Goal: Find specific page/section

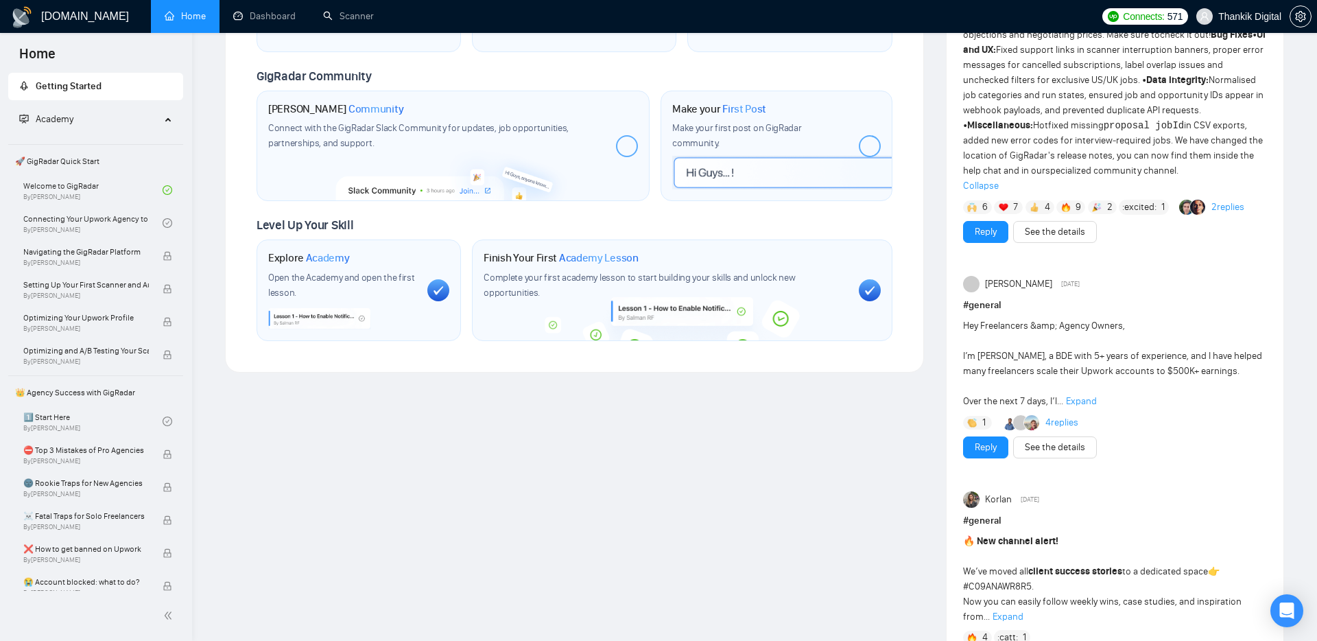
scroll to position [576, 0]
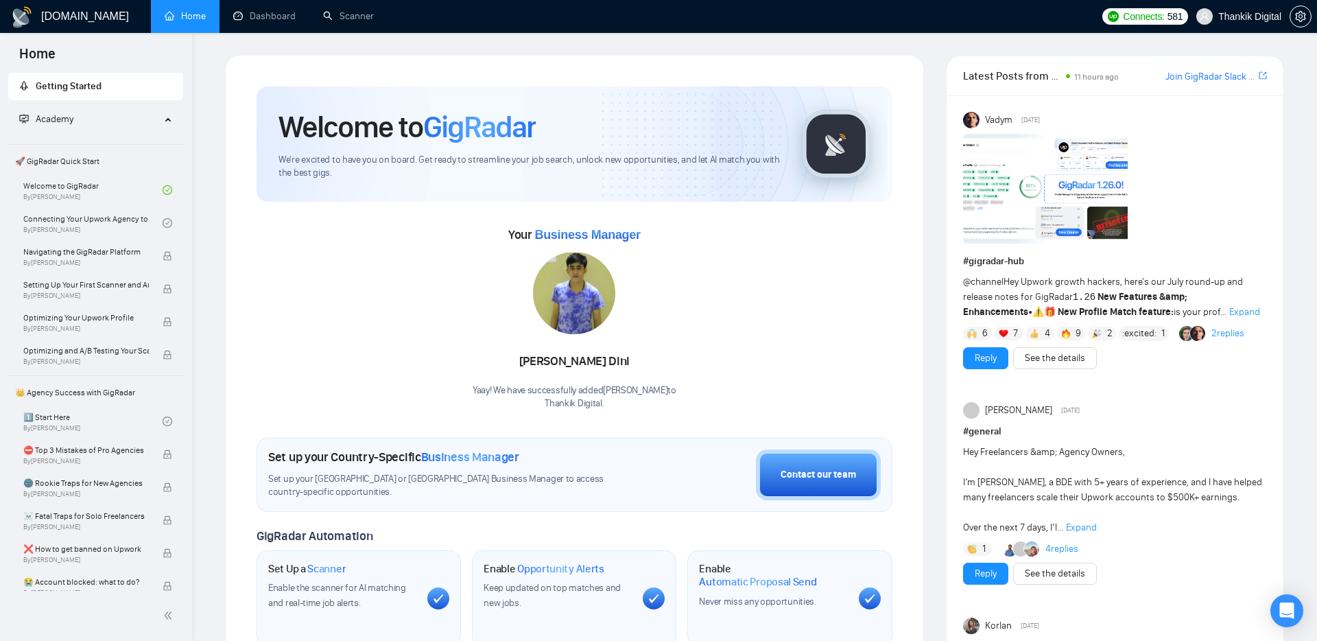
click at [1229, 312] on span "Expand" at bounding box center [1244, 312] width 31 height 12
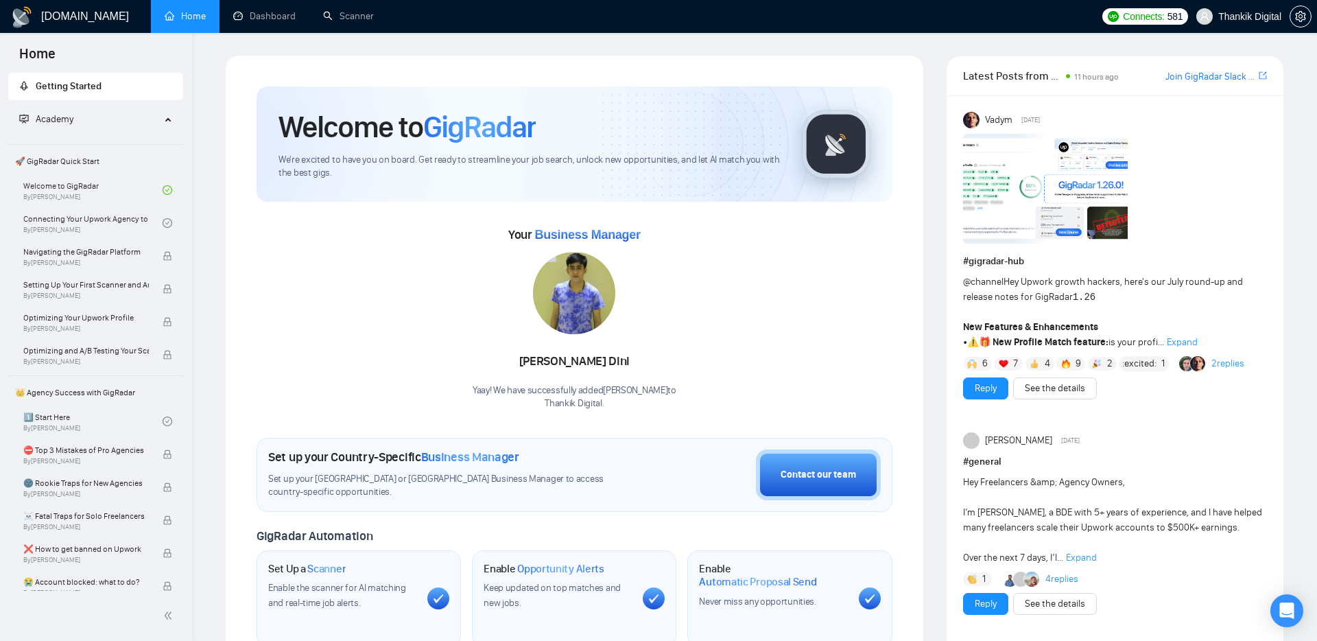
click at [1190, 344] on span "Expand" at bounding box center [1182, 342] width 31 height 12
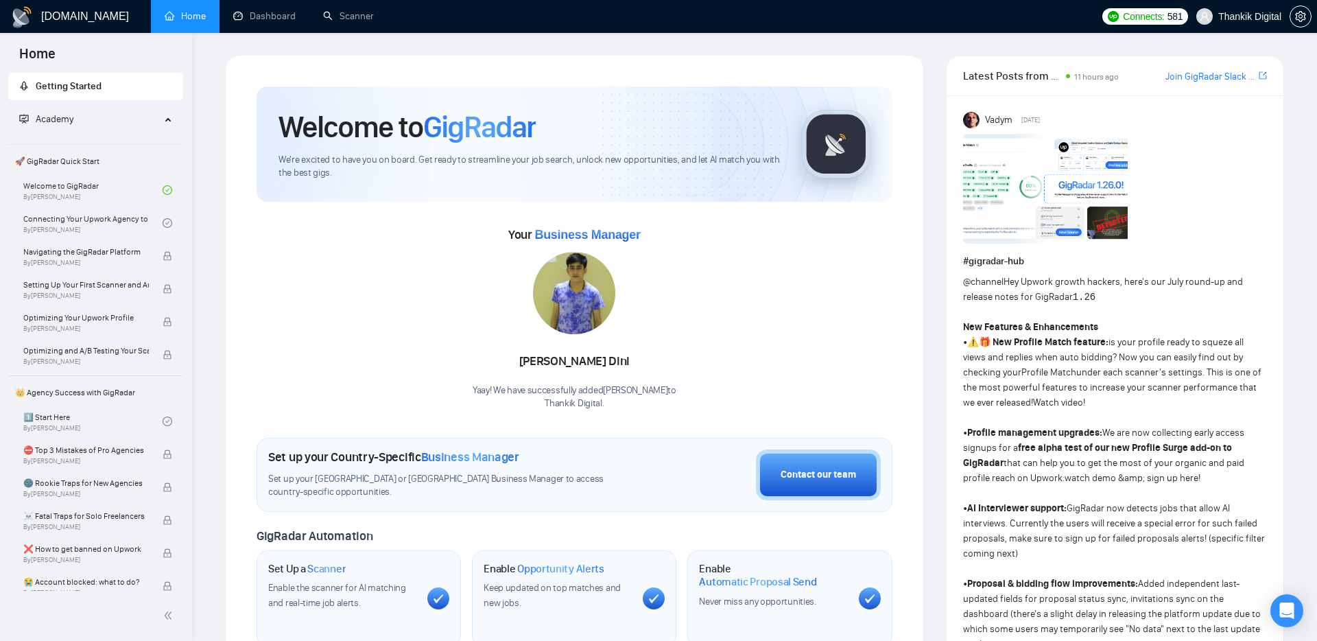
click at [993, 286] on span "@channel" at bounding box center [983, 282] width 40 height 12
click at [890, 289] on div "Your Business Manager Ahmad Dini Yaay! We have successfully added Ahmad Dini to…" at bounding box center [575, 317] width 636 height 187
